Goal: Find specific page/section: Find specific page/section

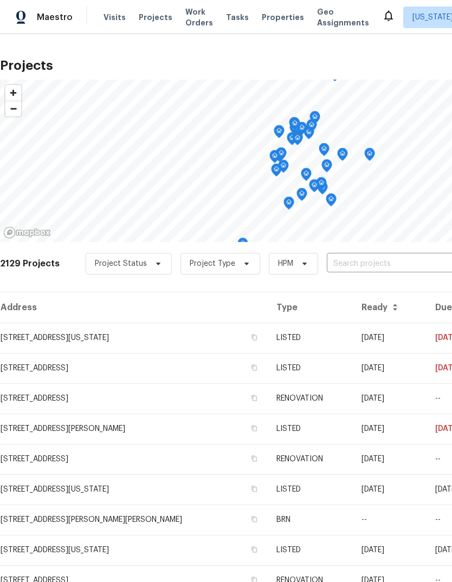
click at [364, 259] on input "text" at bounding box center [388, 264] width 124 height 17
type input "9021 mont"
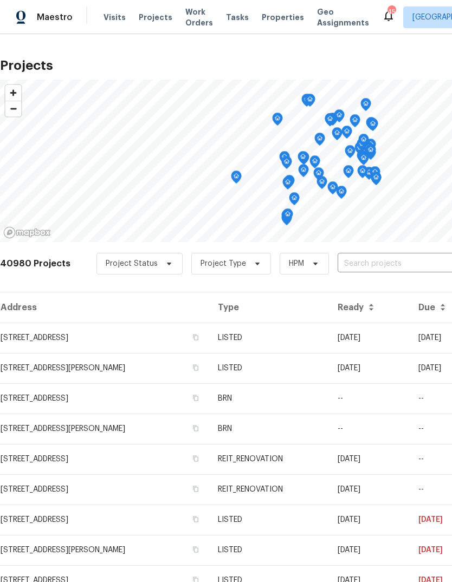
click at [384, 256] on input "text" at bounding box center [399, 264] width 124 height 17
type input "9021 mont"
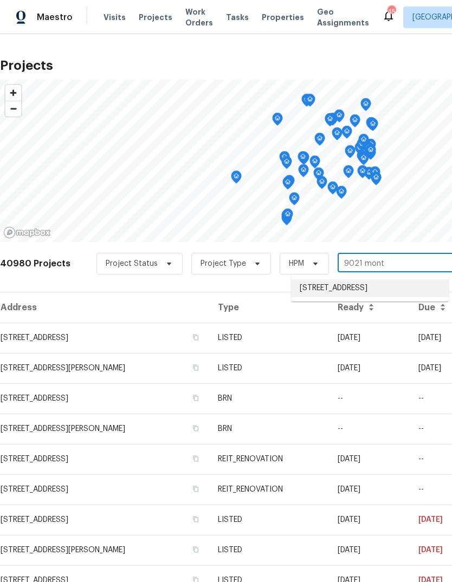
click at [330, 293] on li "[STREET_ADDRESS]" at bounding box center [370, 288] width 158 height 18
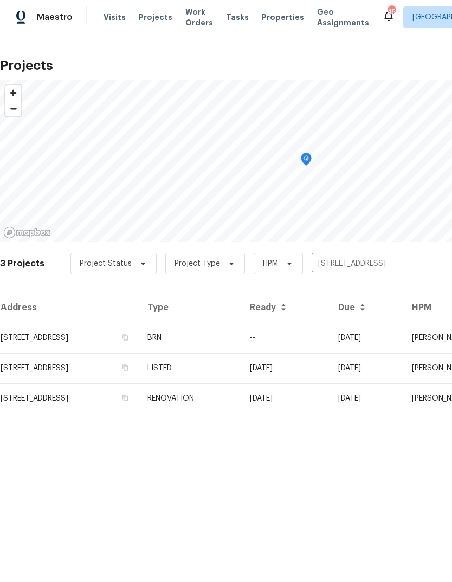
click at [241, 337] on td "BRN" at bounding box center [190, 338] width 102 height 30
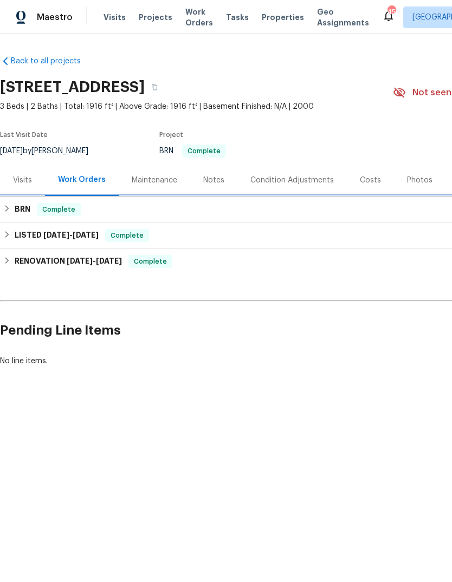
click at [14, 207] on div "BRN Complete" at bounding box center [305, 209] width 605 height 13
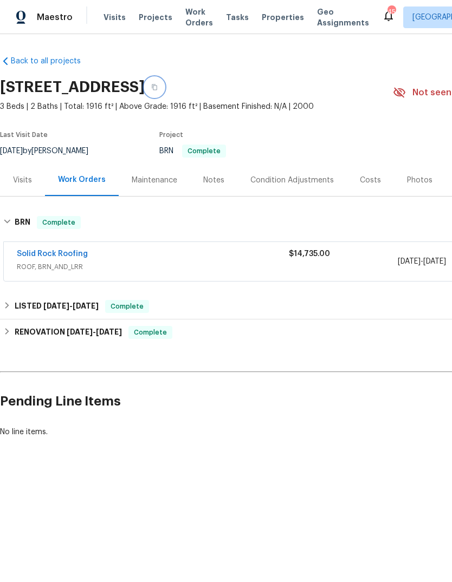
click at [164, 87] on button "button" at bounding box center [154, 86] width 19 height 19
